Goal: Transaction & Acquisition: Purchase product/service

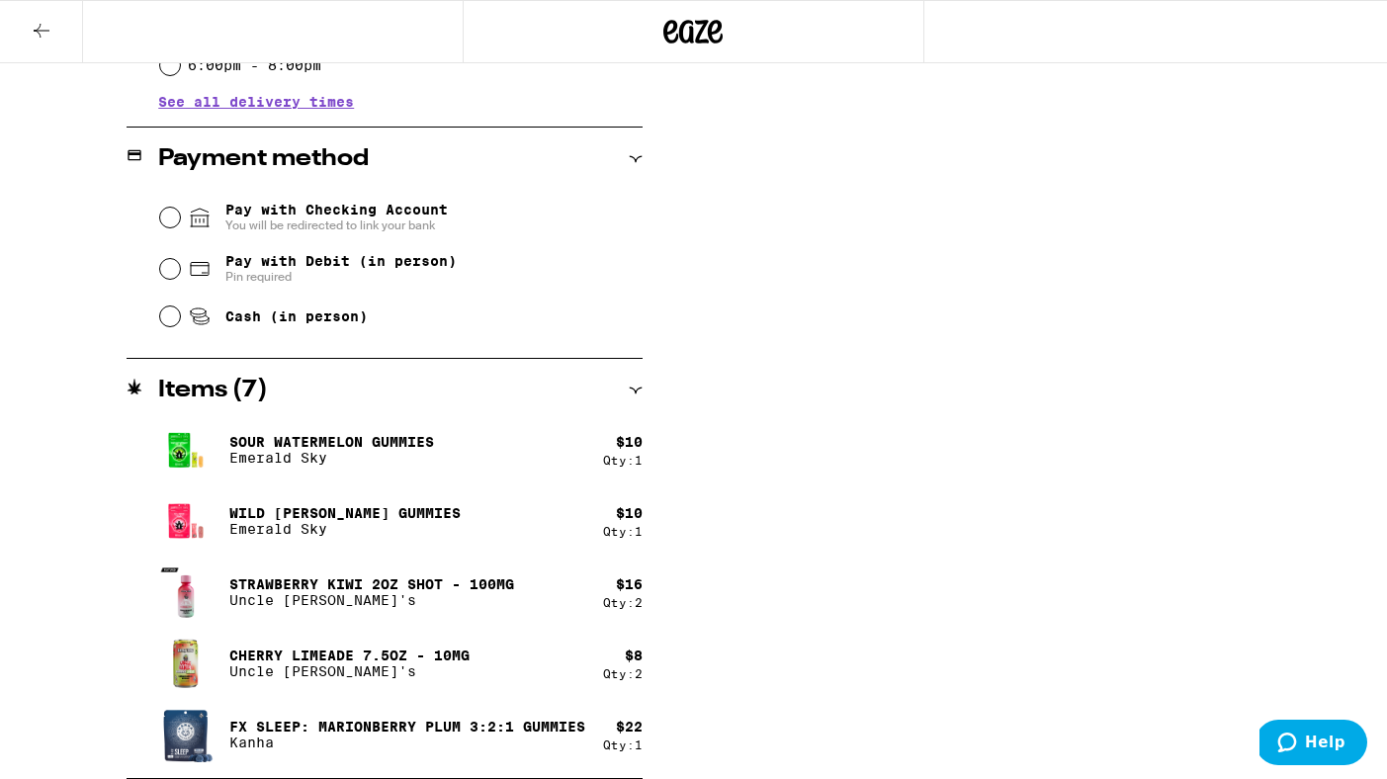
click at [41, 12] on button at bounding box center [41, 32] width 83 height 62
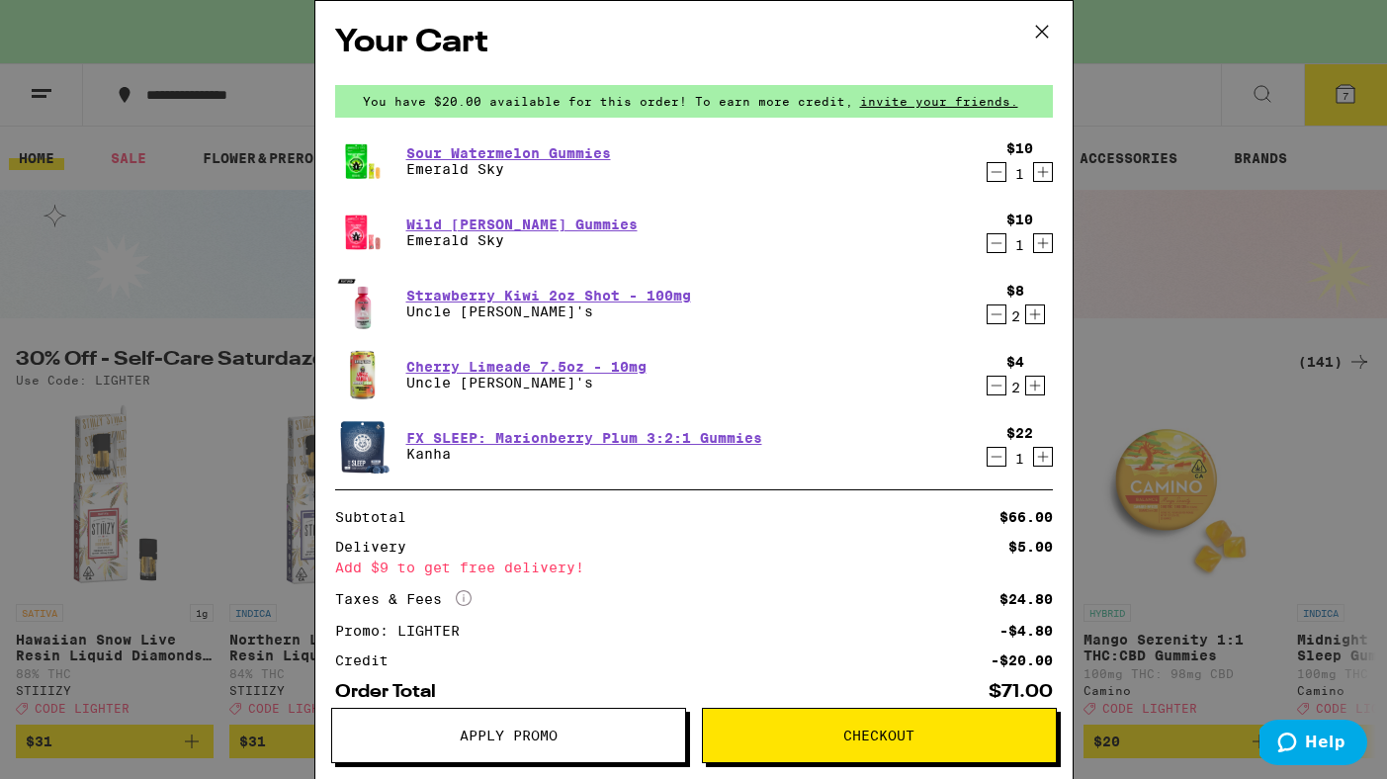
click at [995, 385] on icon "Decrement" at bounding box center [997, 386] width 18 height 24
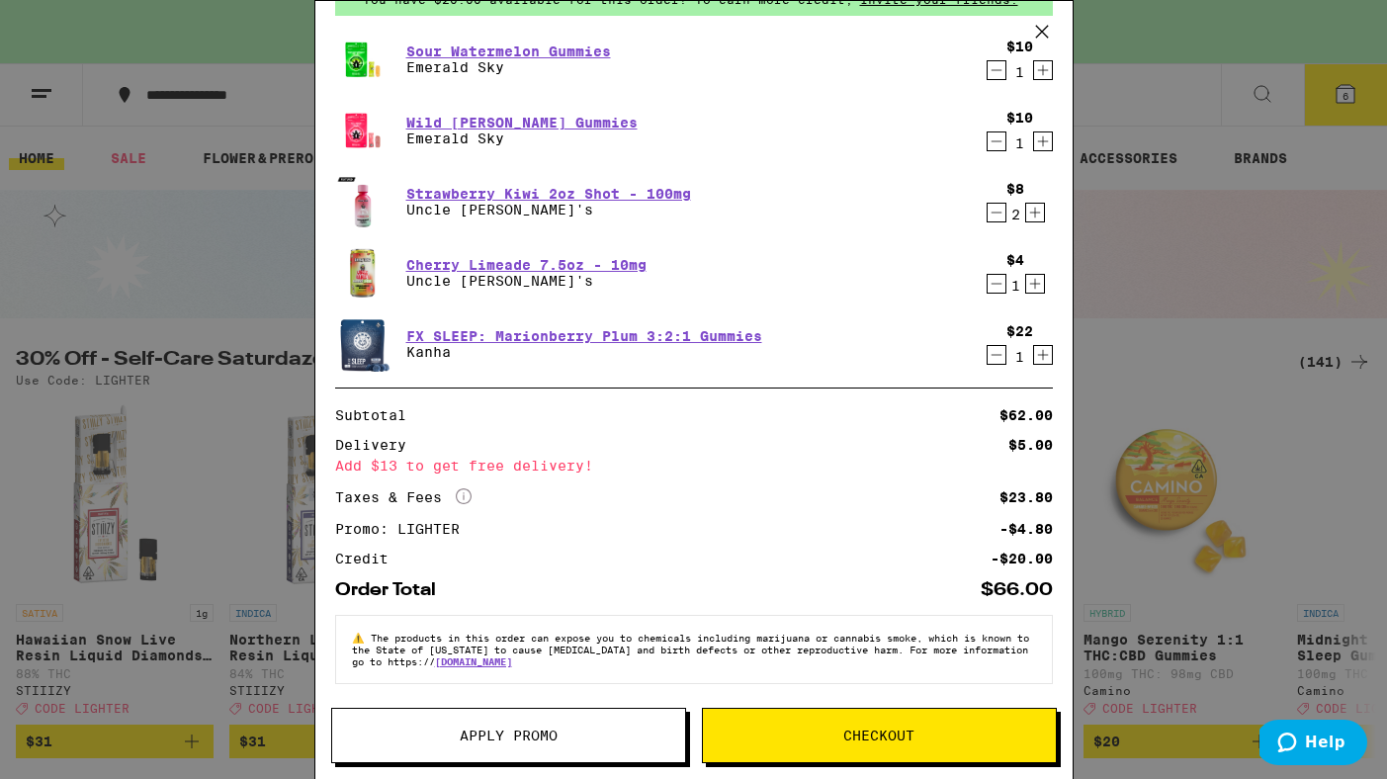
click at [571, 734] on span "Apply Promo" at bounding box center [508, 736] width 353 height 14
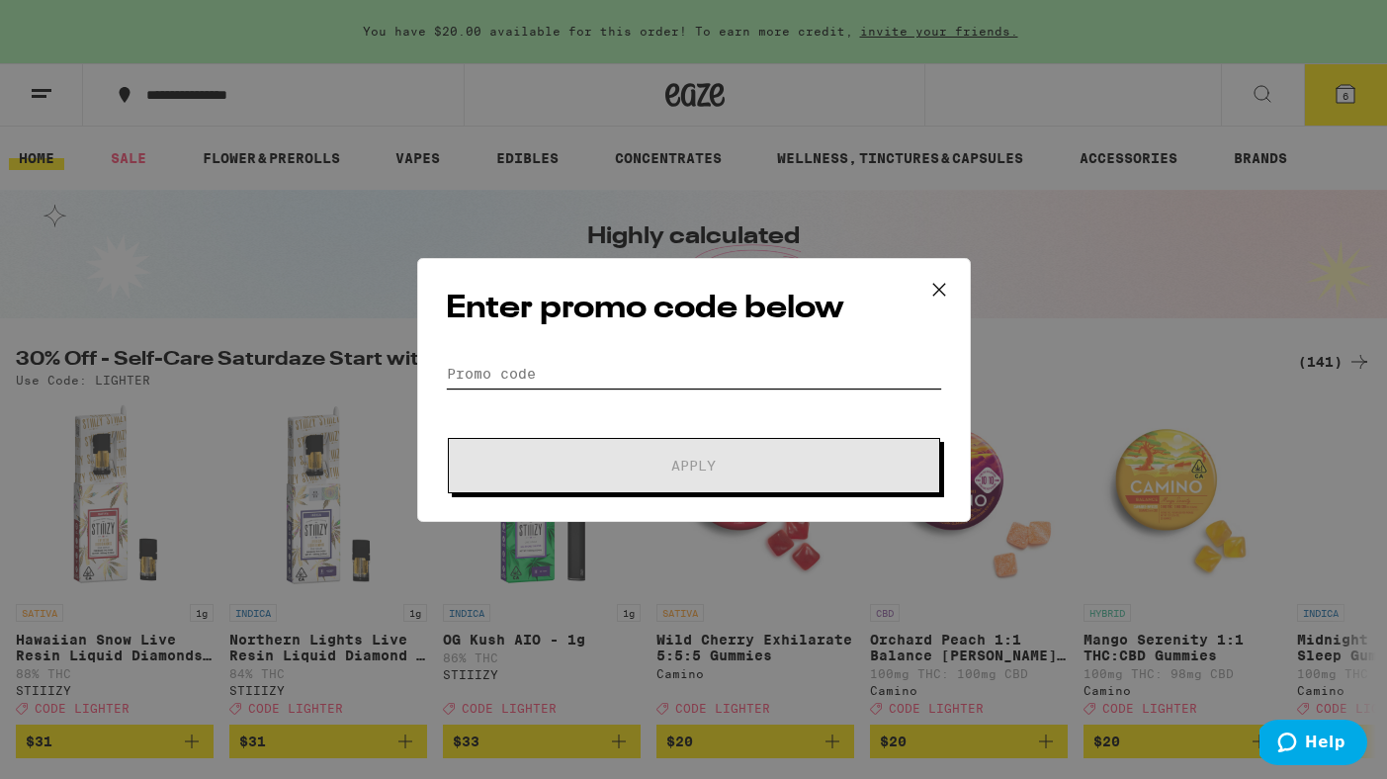
click at [580, 378] on input "Promo Code" at bounding box center [694, 374] width 496 height 30
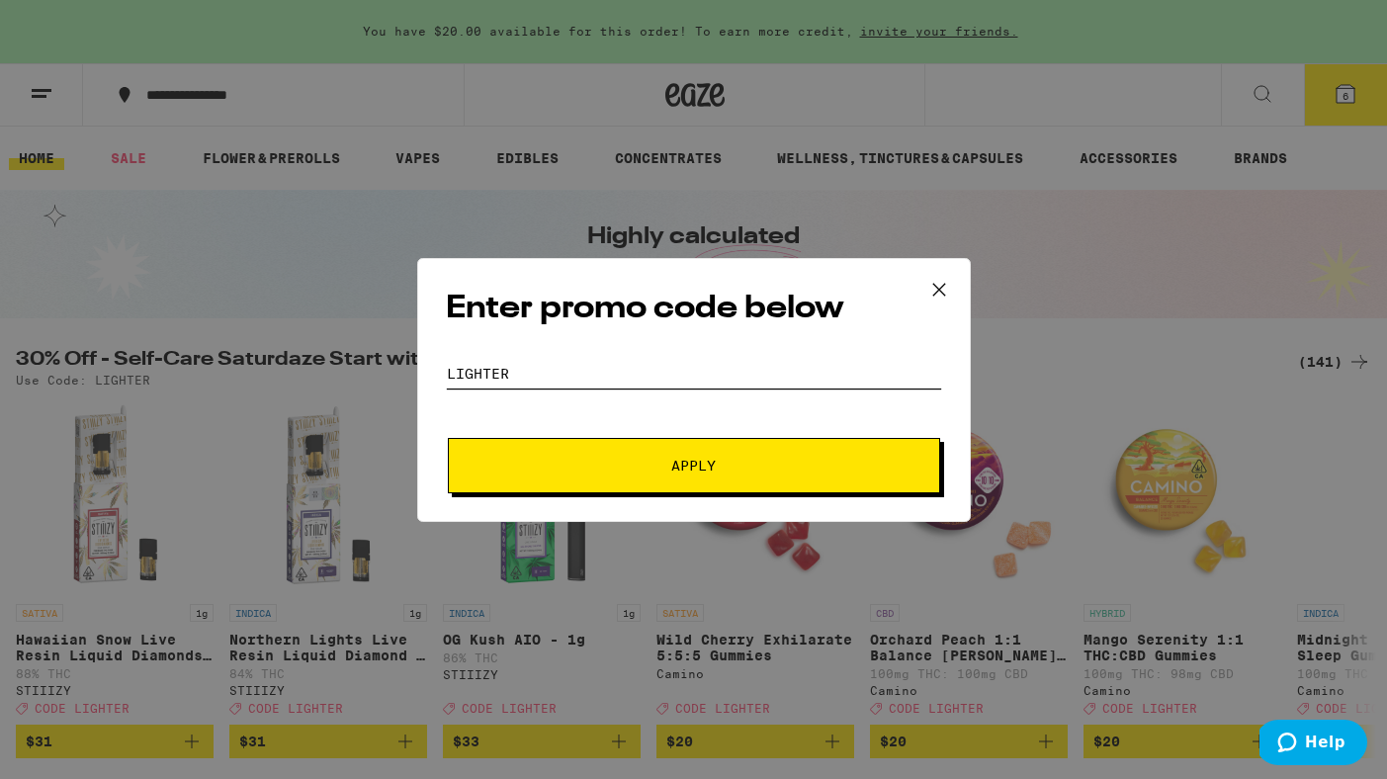
type input "lighter"
click at [620, 469] on span "Apply" at bounding box center [694, 466] width 356 height 14
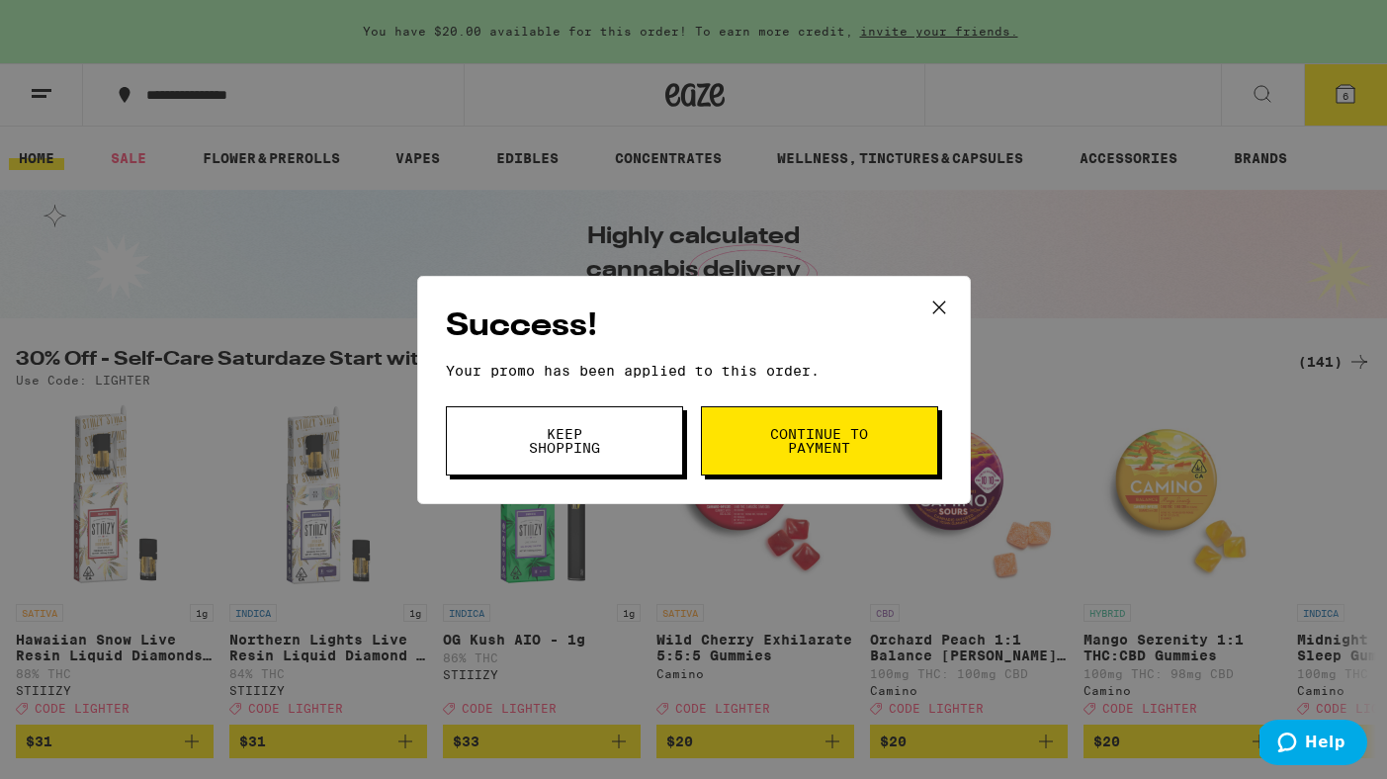
click at [742, 450] on button "Continue to payment" at bounding box center [819, 440] width 237 height 69
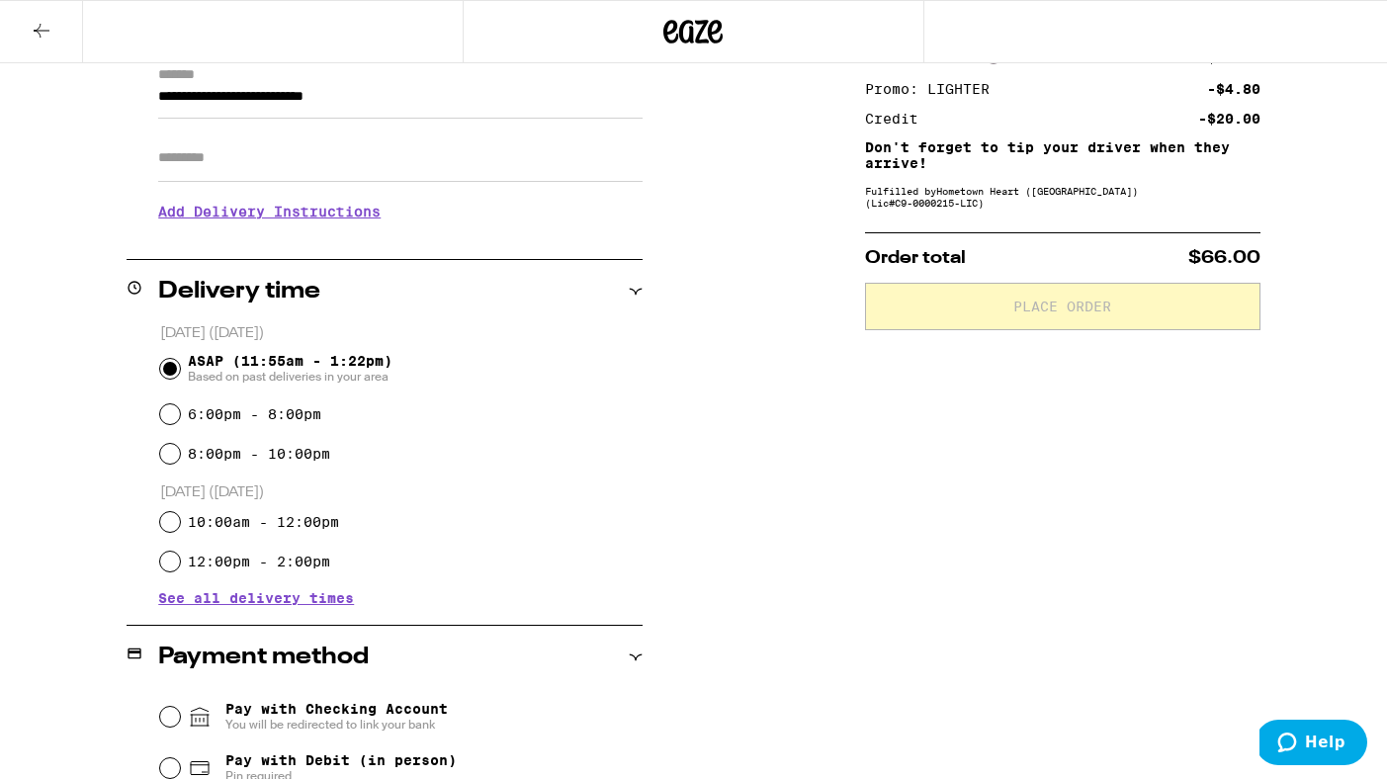
scroll to position [328, 0]
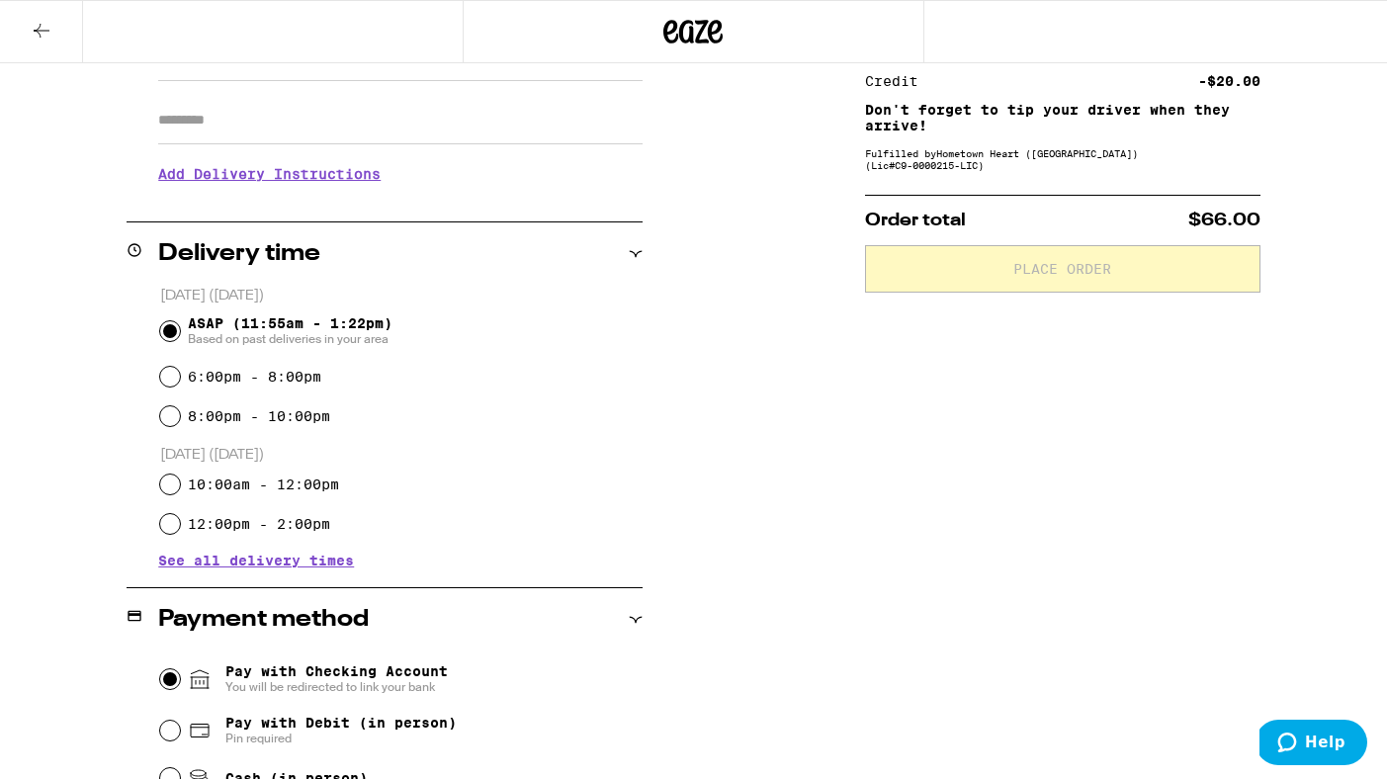
click at [172, 679] on input "Pay with Checking Account You will be redirected to link your bank" at bounding box center [170, 680] width 20 height 20
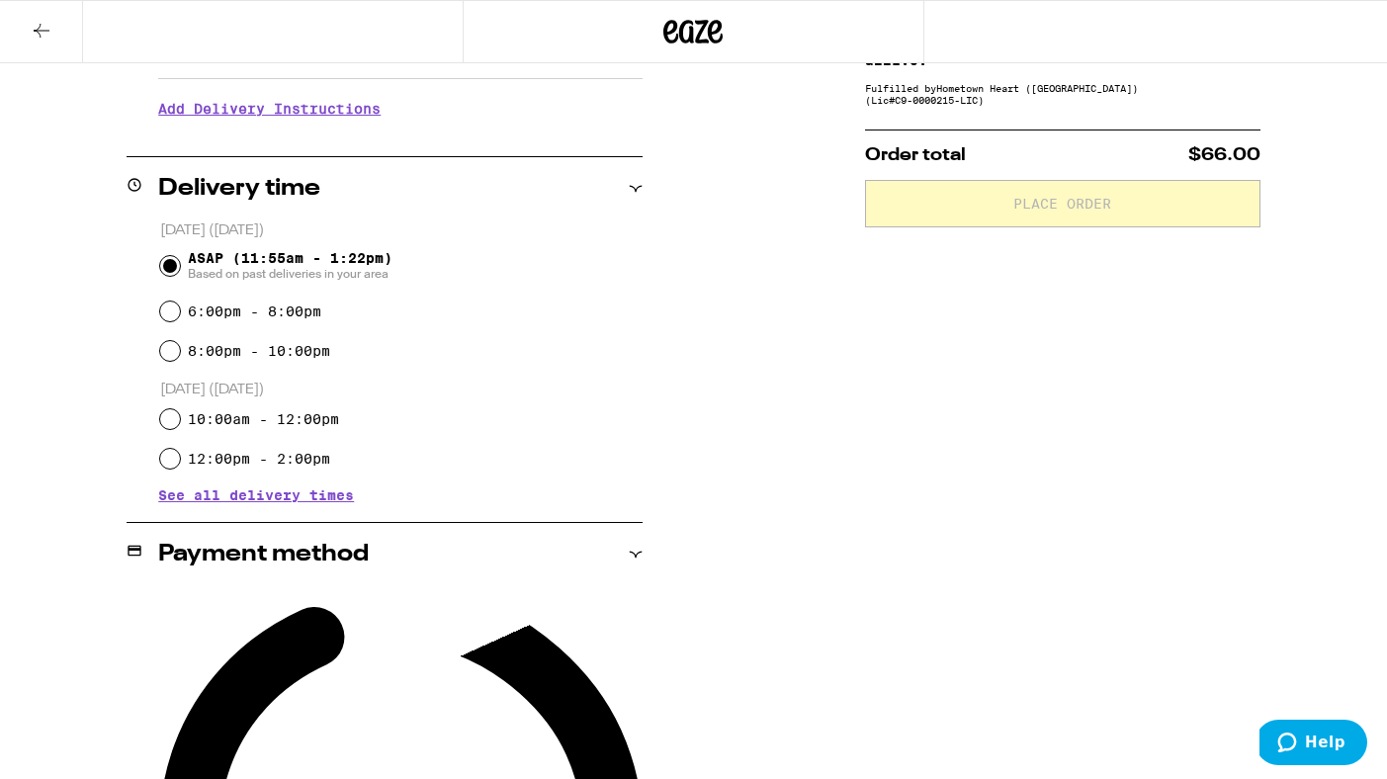
scroll to position [440, 0]
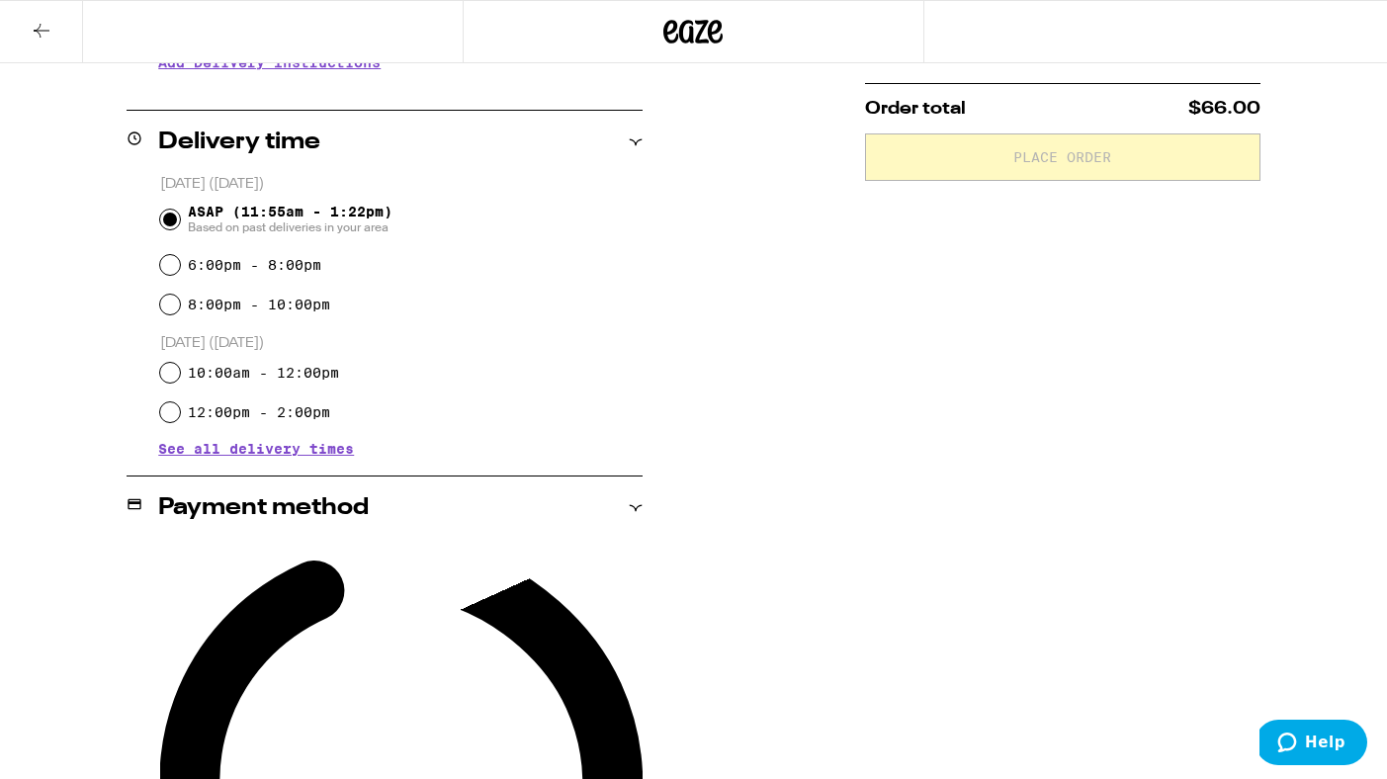
radio input "true"
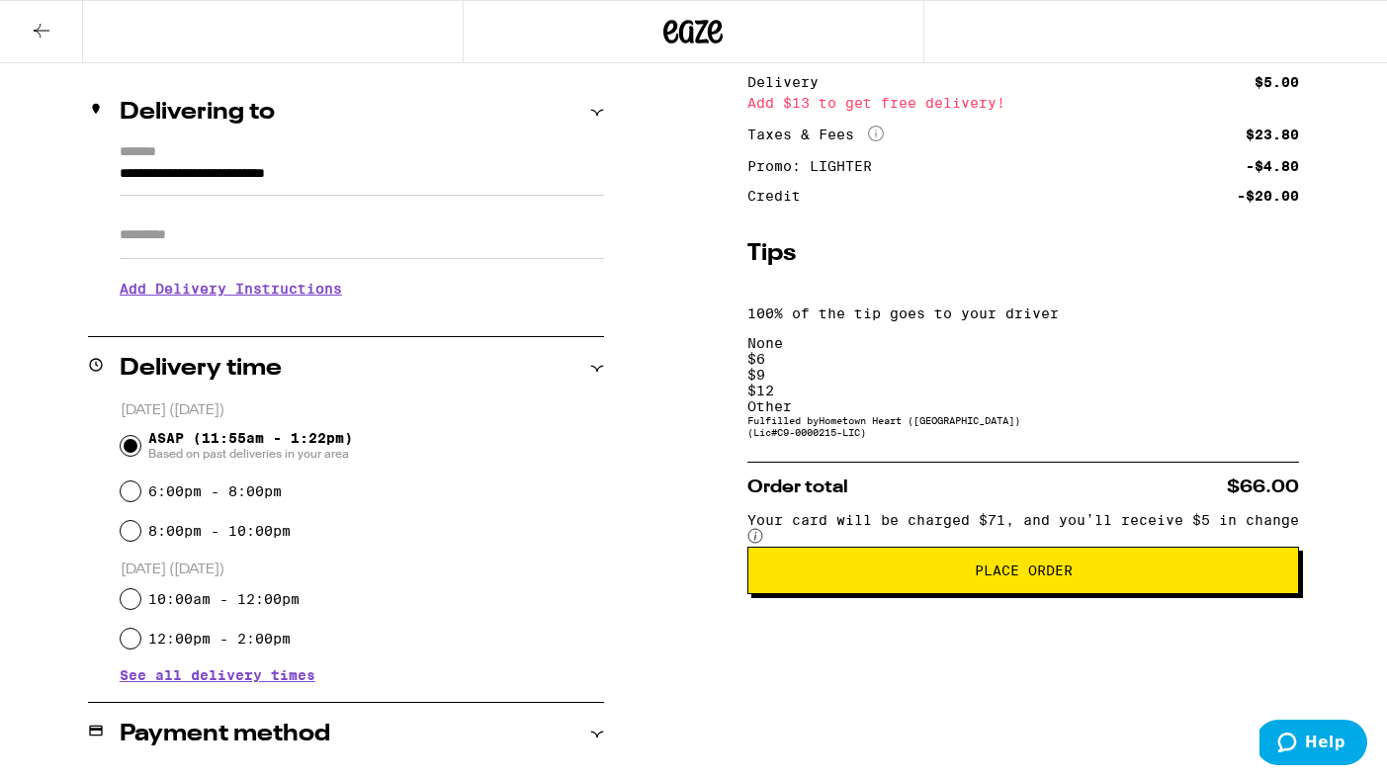
scroll to position [162, 0]
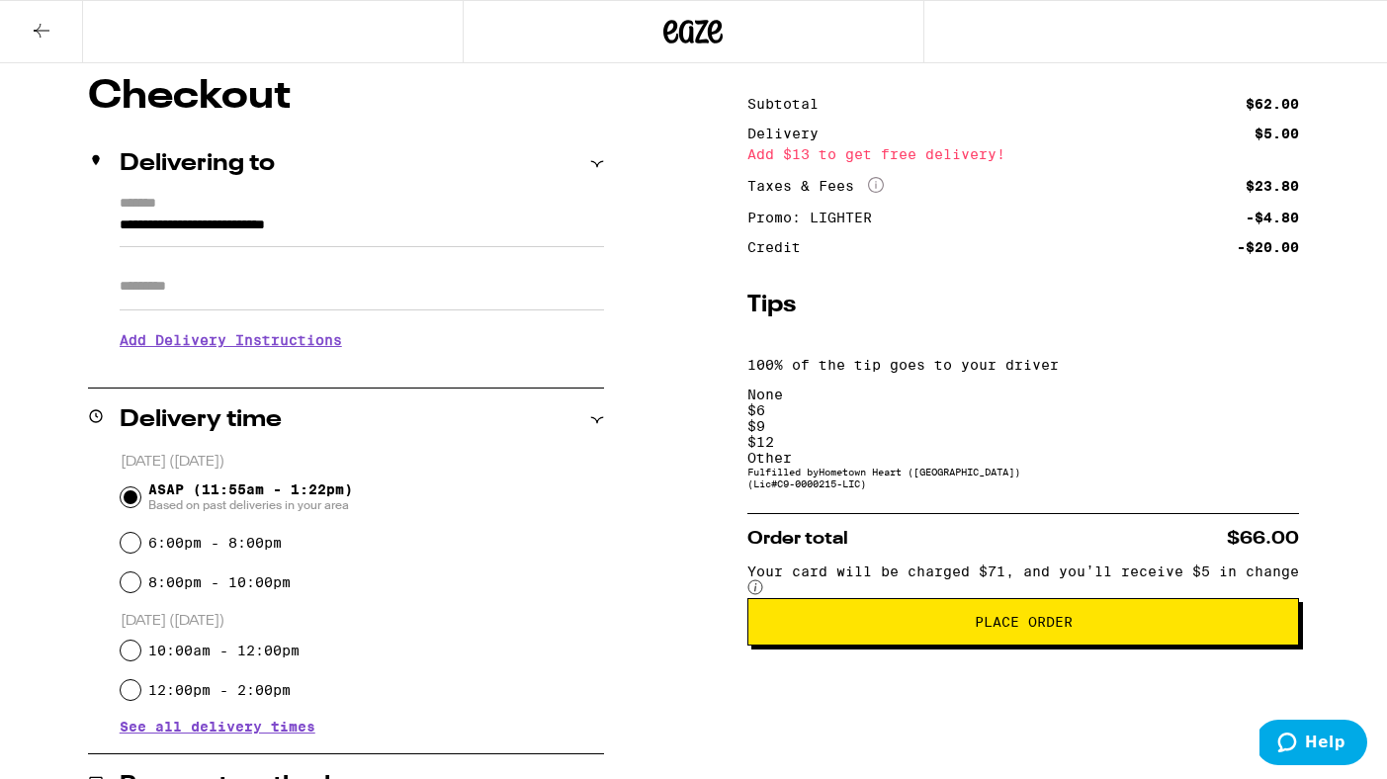
click at [1059, 418] on div "$ 9" at bounding box center [1024, 426] width 552 height 16
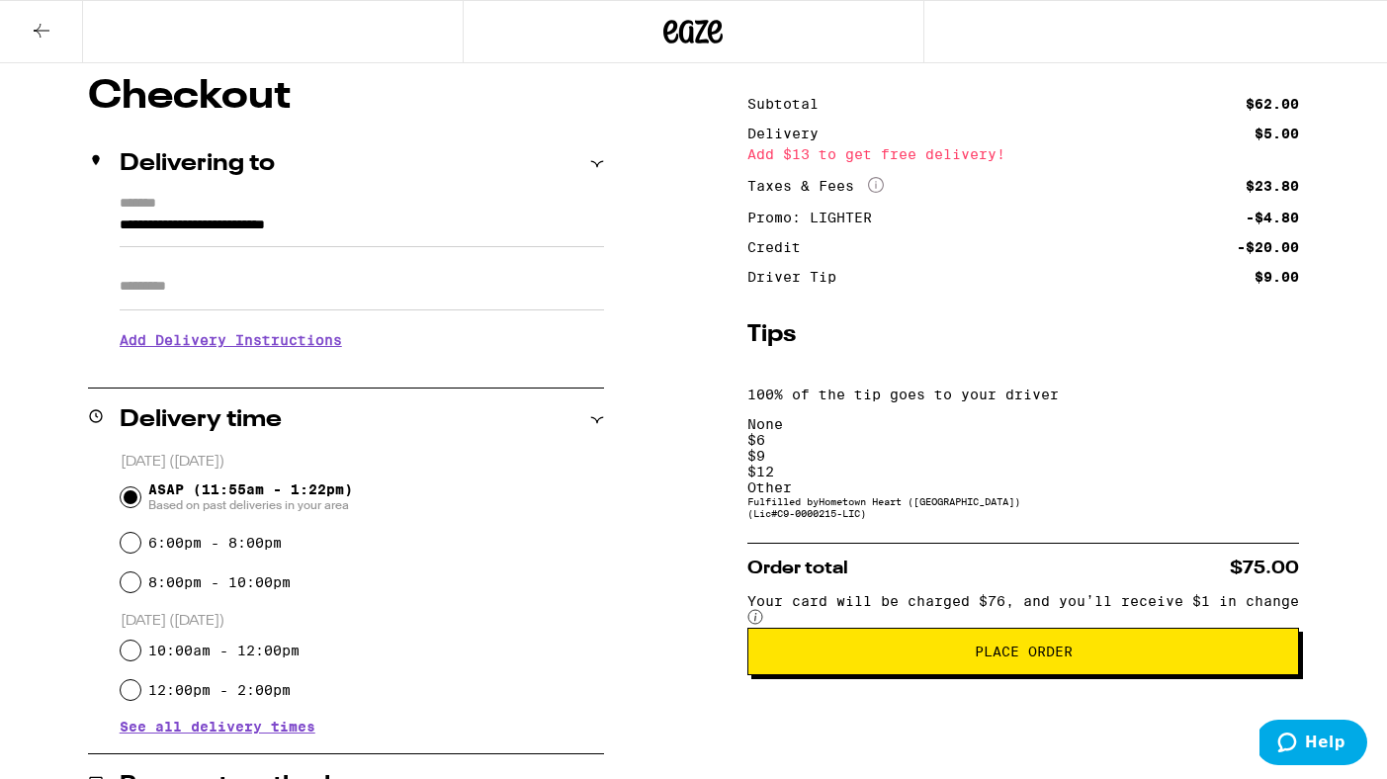
click at [1049, 645] on span "Place Order" at bounding box center [1024, 652] width 98 height 14
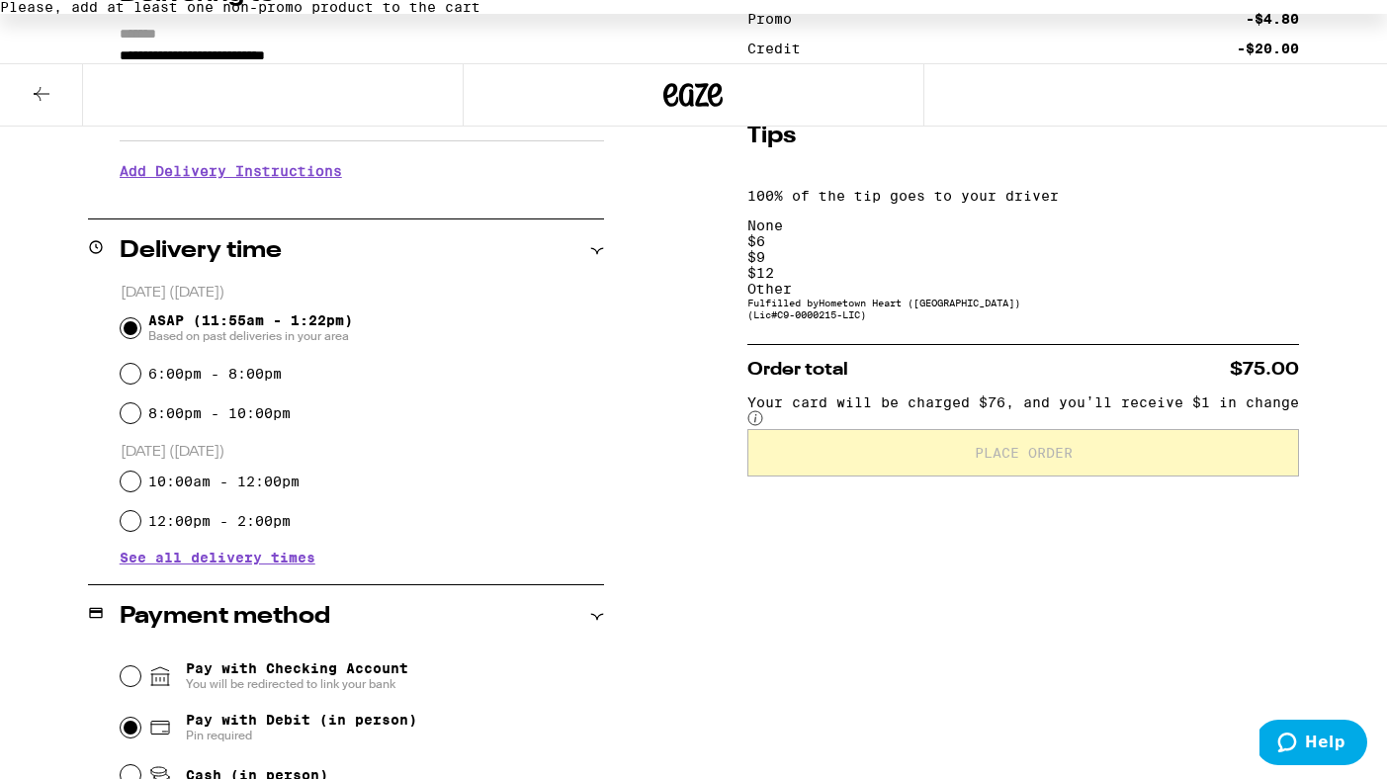
scroll to position [510, 0]
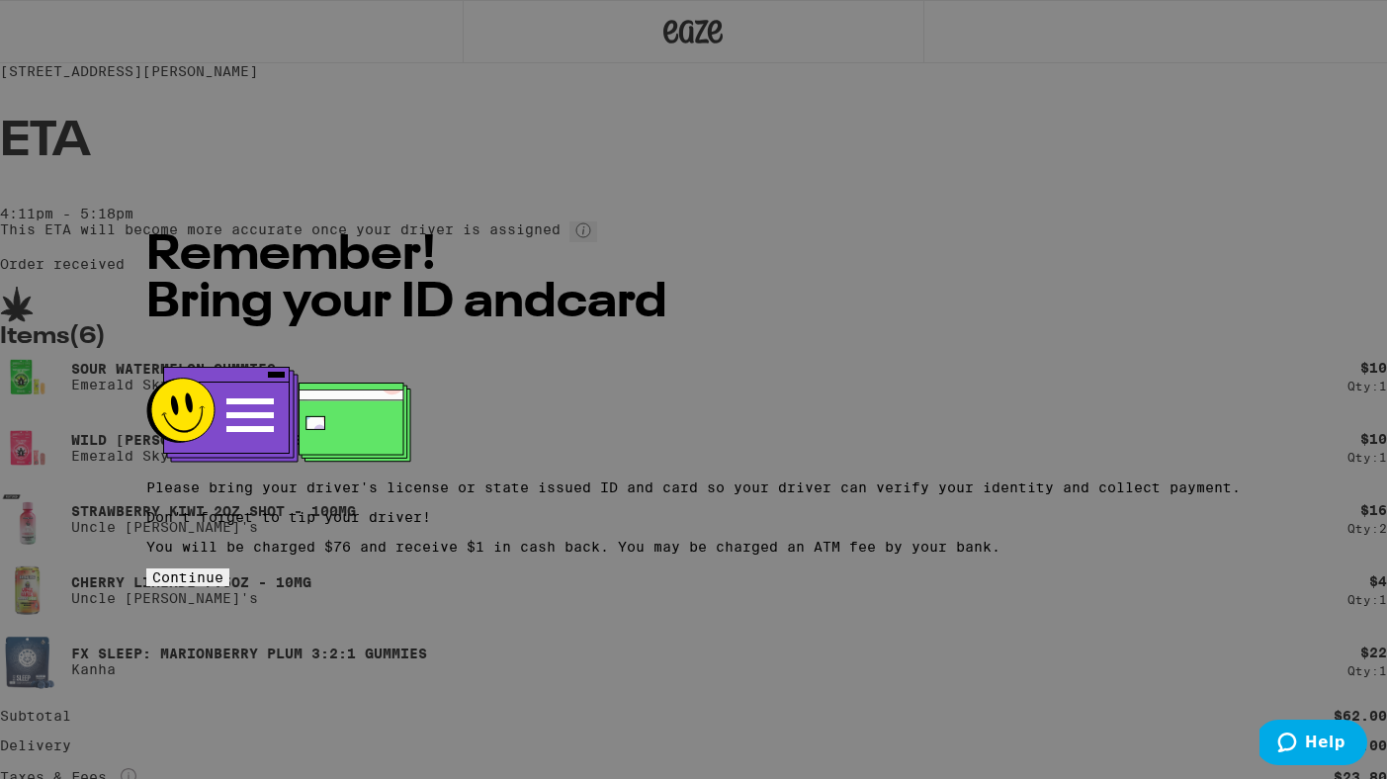
click at [229, 569] on button "Continue" at bounding box center [187, 578] width 83 height 18
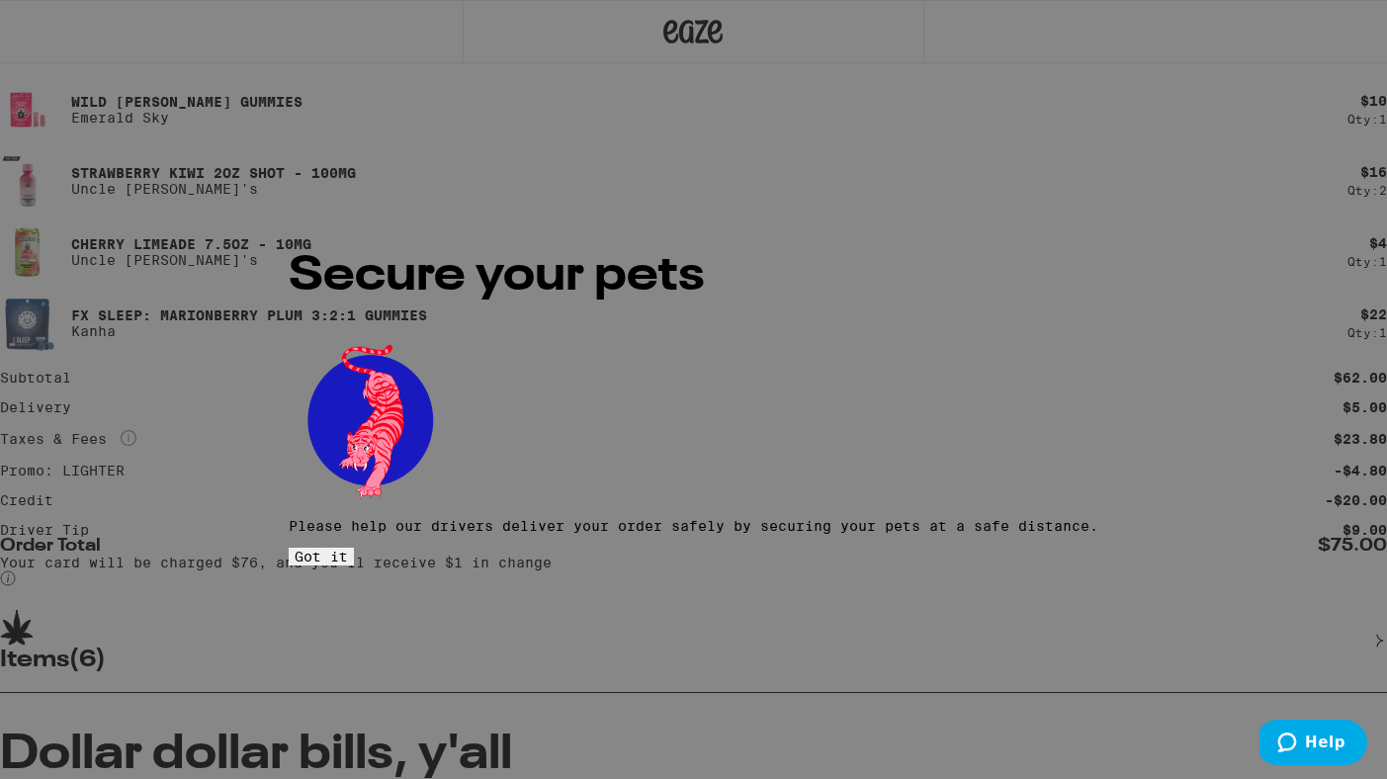
scroll to position [348, 0]
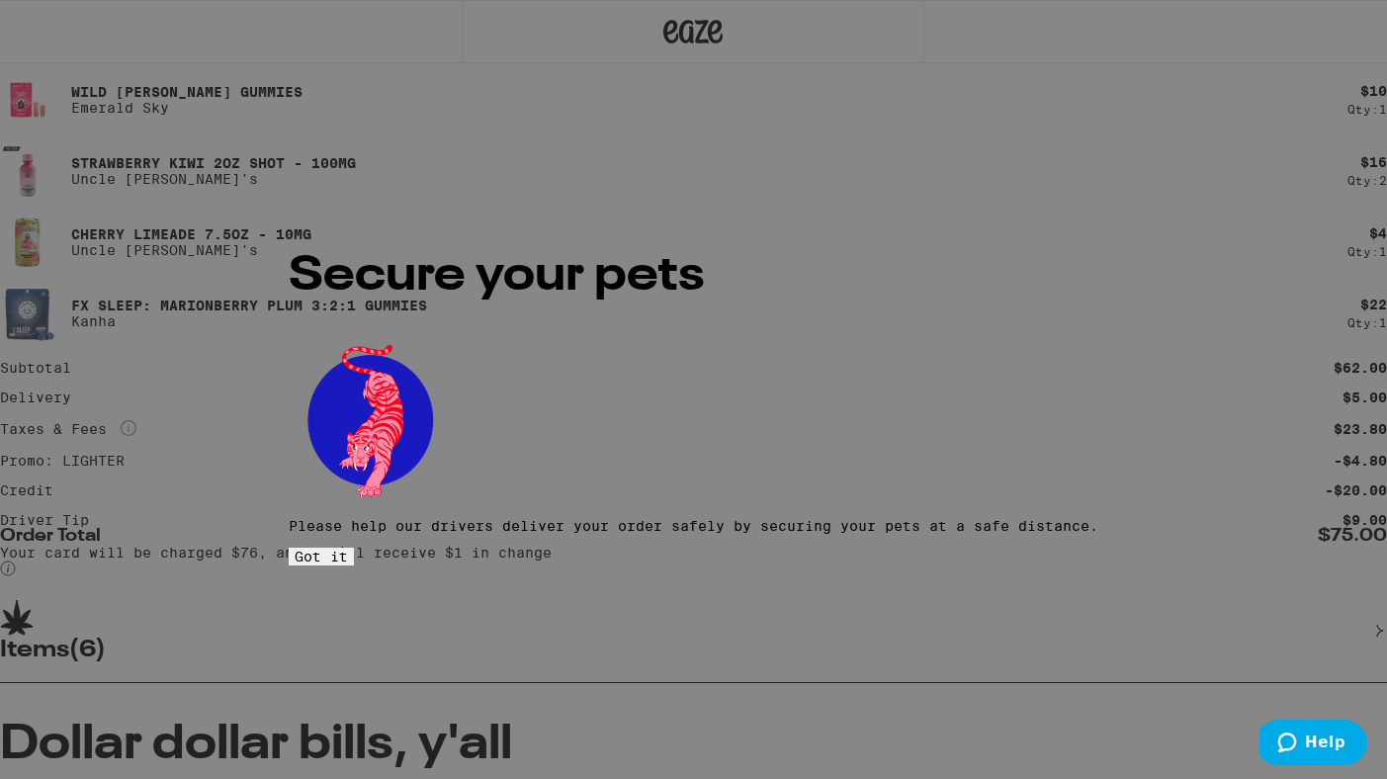
click at [354, 548] on button "Got it" at bounding box center [321, 557] width 65 height 18
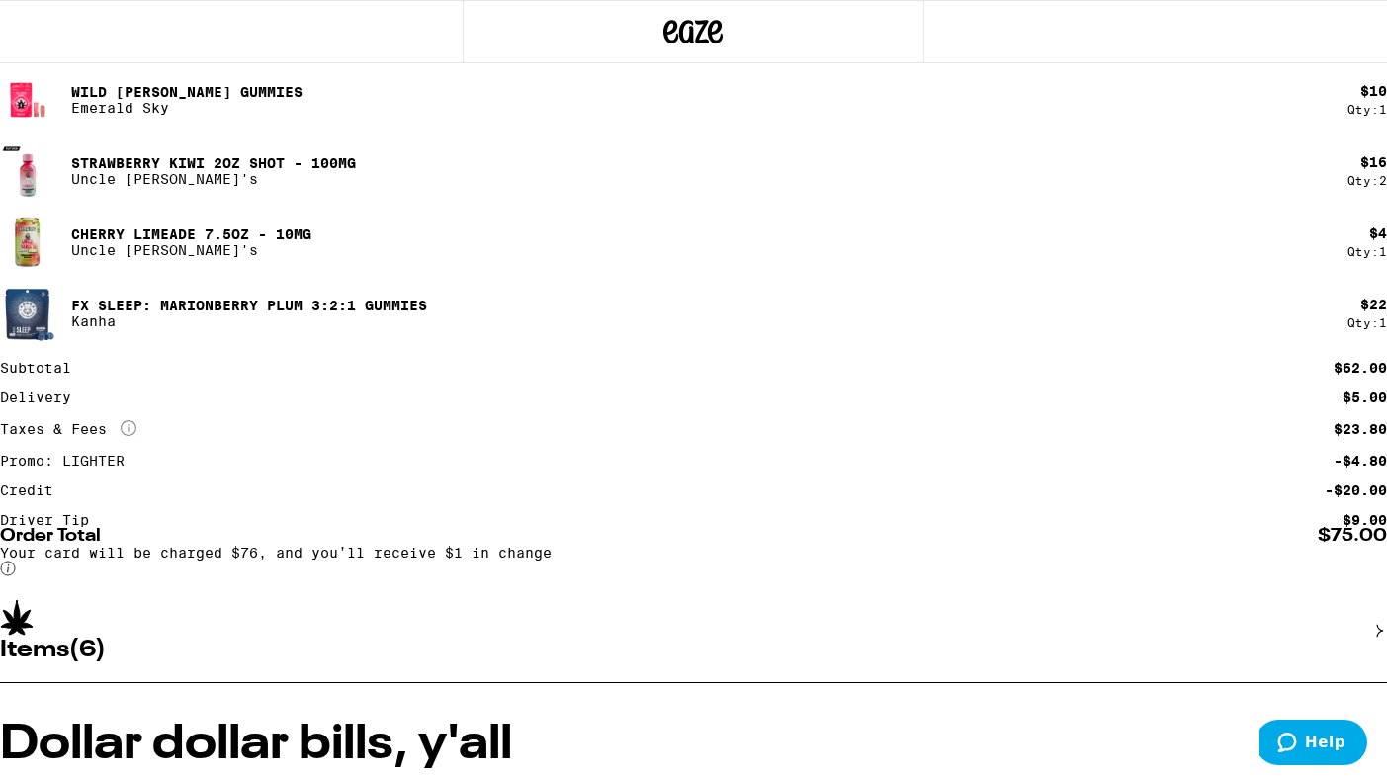
scroll to position [0, 0]
